Goal: Navigation & Orientation: Understand site structure

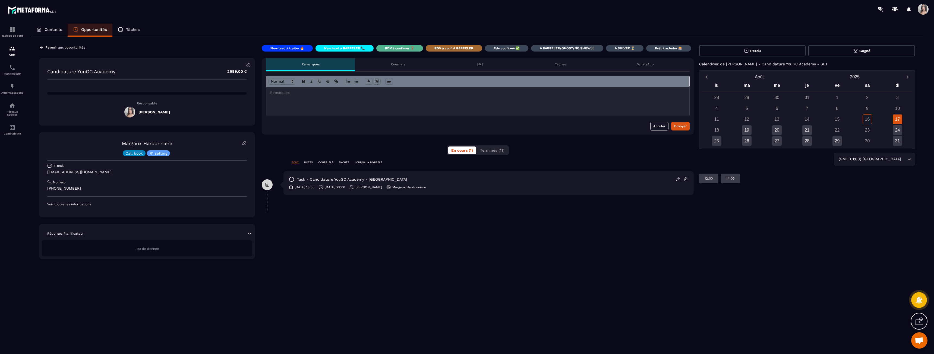
click at [312, 160] on div "**********" at bounding box center [478, 152] width 432 height 214
click at [310, 162] on p "NOTES" at bounding box center [308, 163] width 9 height 4
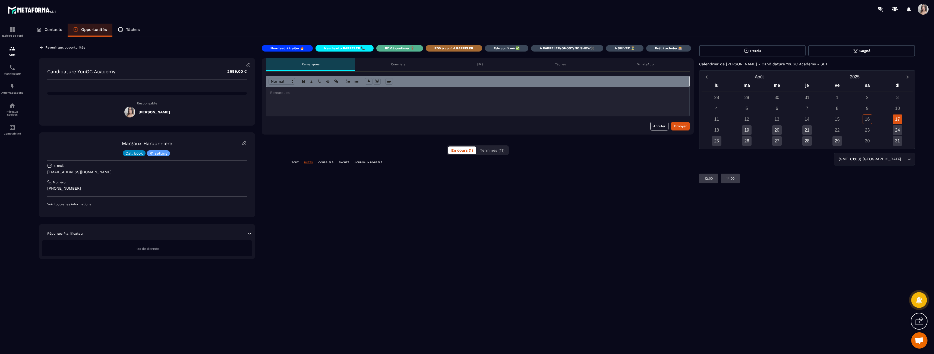
click at [297, 163] on p "TOUT" at bounding box center [295, 163] width 7 height 4
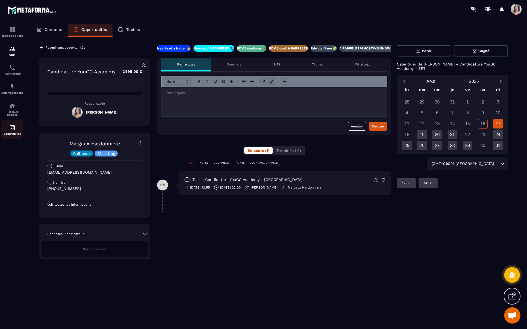
click at [16, 126] on div "Comptabilité" at bounding box center [12, 129] width 22 height 11
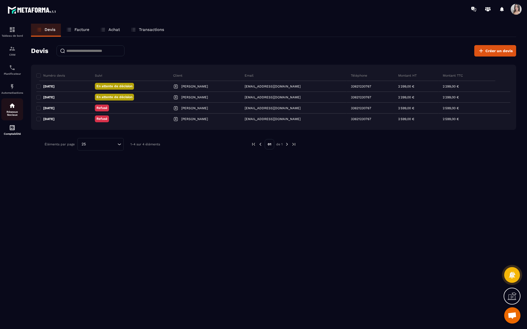
click at [18, 111] on p "Réseaux Sociaux" at bounding box center [12, 113] width 22 height 6
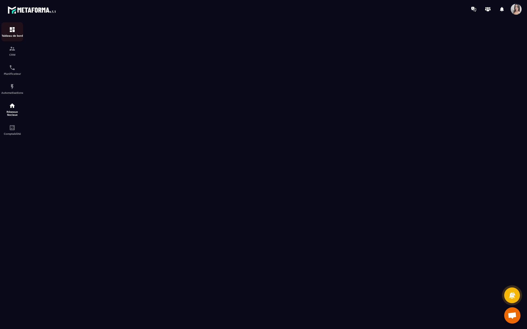
click at [8, 30] on div "Tableau de bord" at bounding box center [12, 31] width 22 height 11
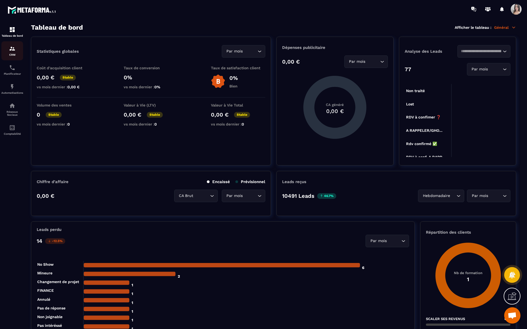
click at [13, 52] on img at bounding box center [12, 48] width 7 height 7
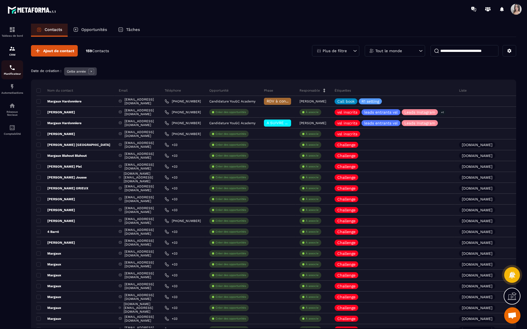
click at [18, 71] on div "Planificateur" at bounding box center [12, 69] width 22 height 11
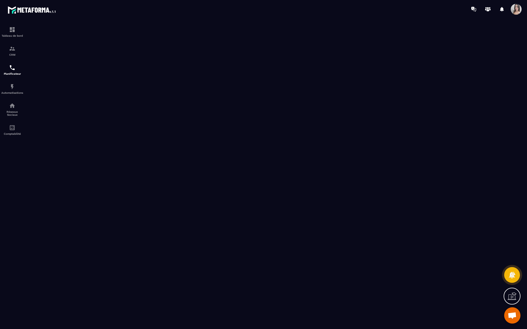
click at [18, 91] on div "Automatisations" at bounding box center [12, 88] width 22 height 11
drag, startPoint x: 17, startPoint y: 89, endPoint x: 15, endPoint y: 54, distance: 35.1
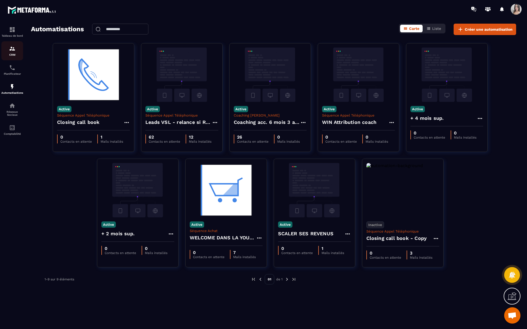
click at [14, 48] on img at bounding box center [12, 48] width 7 height 7
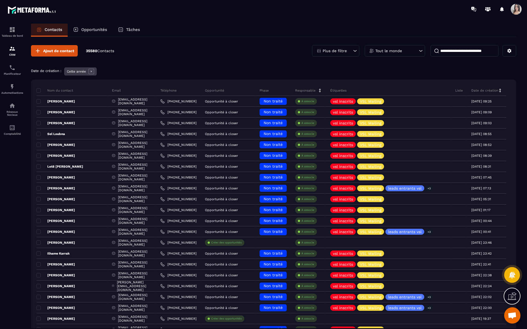
click at [14, 33] on div "Tableau de bord" at bounding box center [12, 31] width 22 height 11
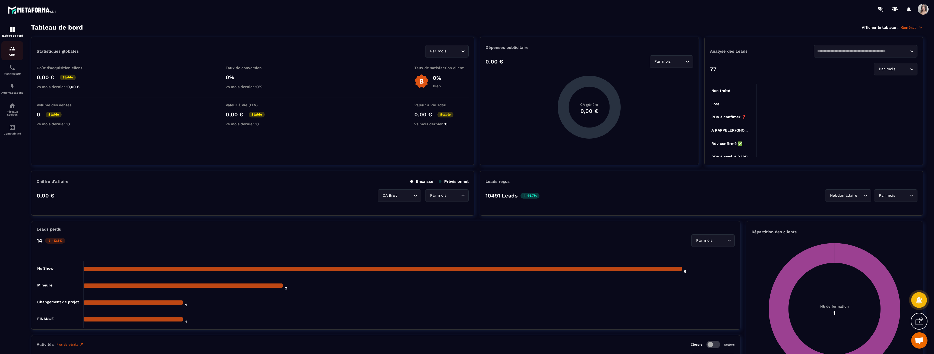
click at [13, 53] on div "CRM" at bounding box center [12, 50] width 22 height 11
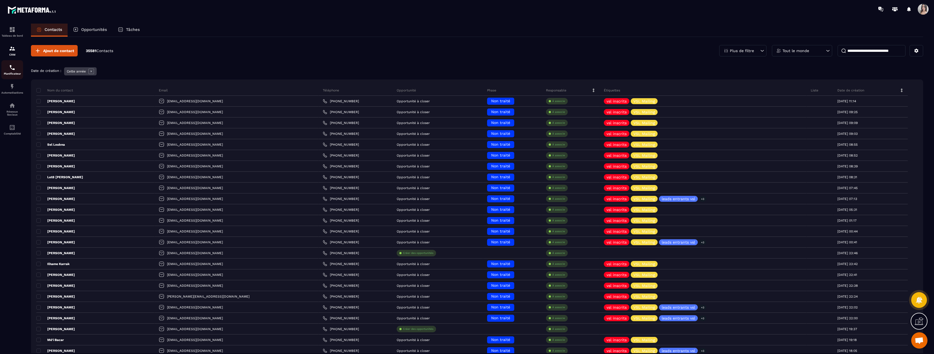
click at [14, 73] on p "Planificateur" at bounding box center [12, 73] width 22 height 3
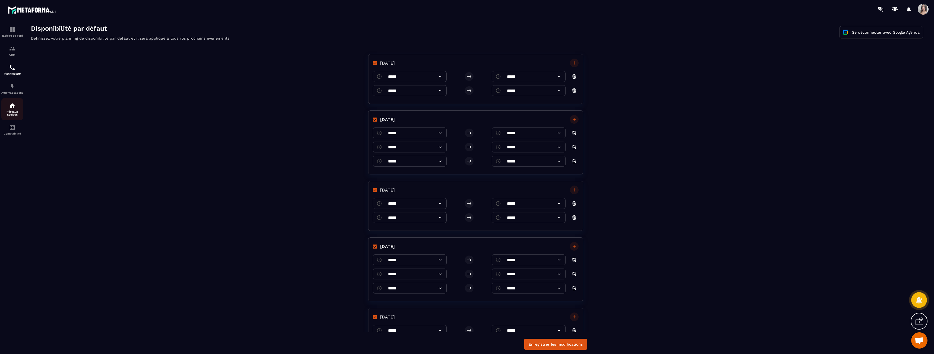
click at [15, 113] on p "Réseaux Sociaux" at bounding box center [12, 113] width 22 height 6
